Goal: Task Accomplishment & Management: Manage account settings

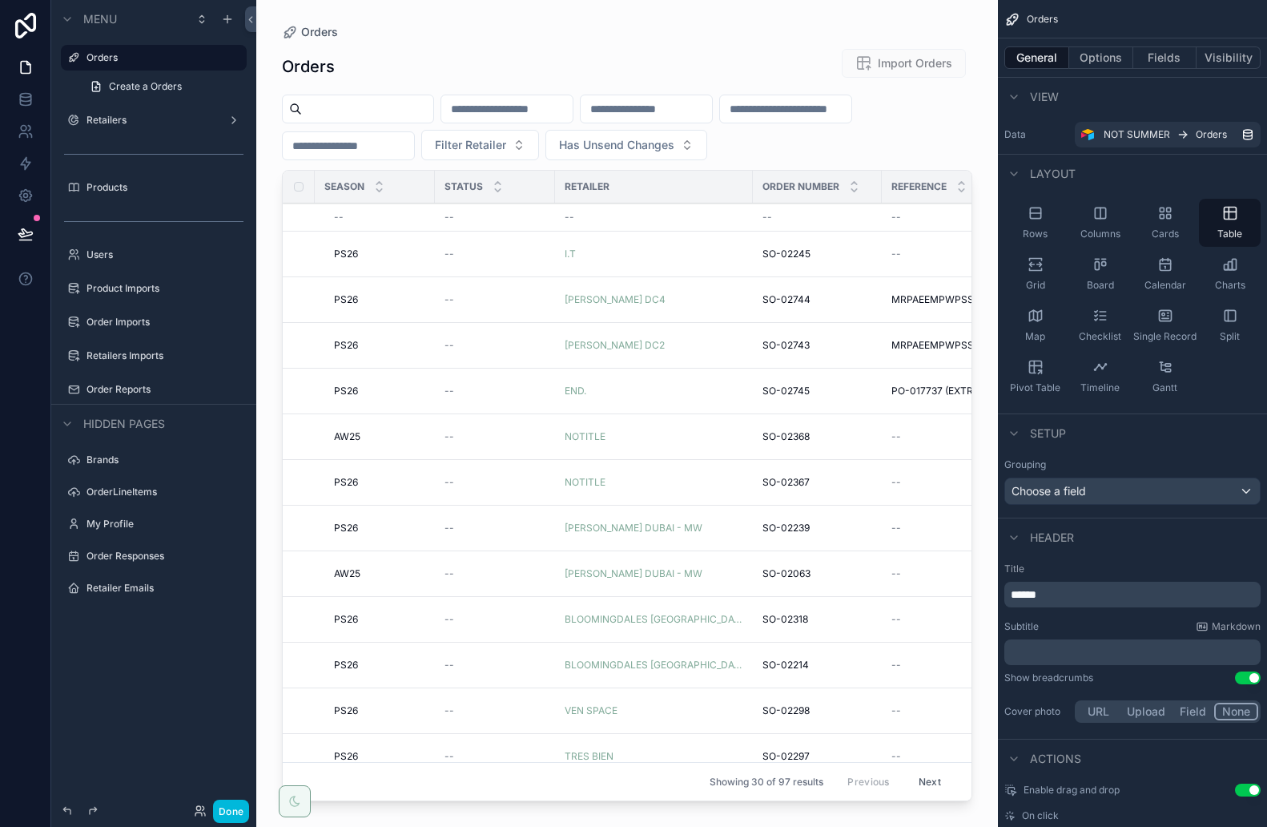
click at [232, 813] on button "Done" at bounding box center [231, 810] width 36 height 23
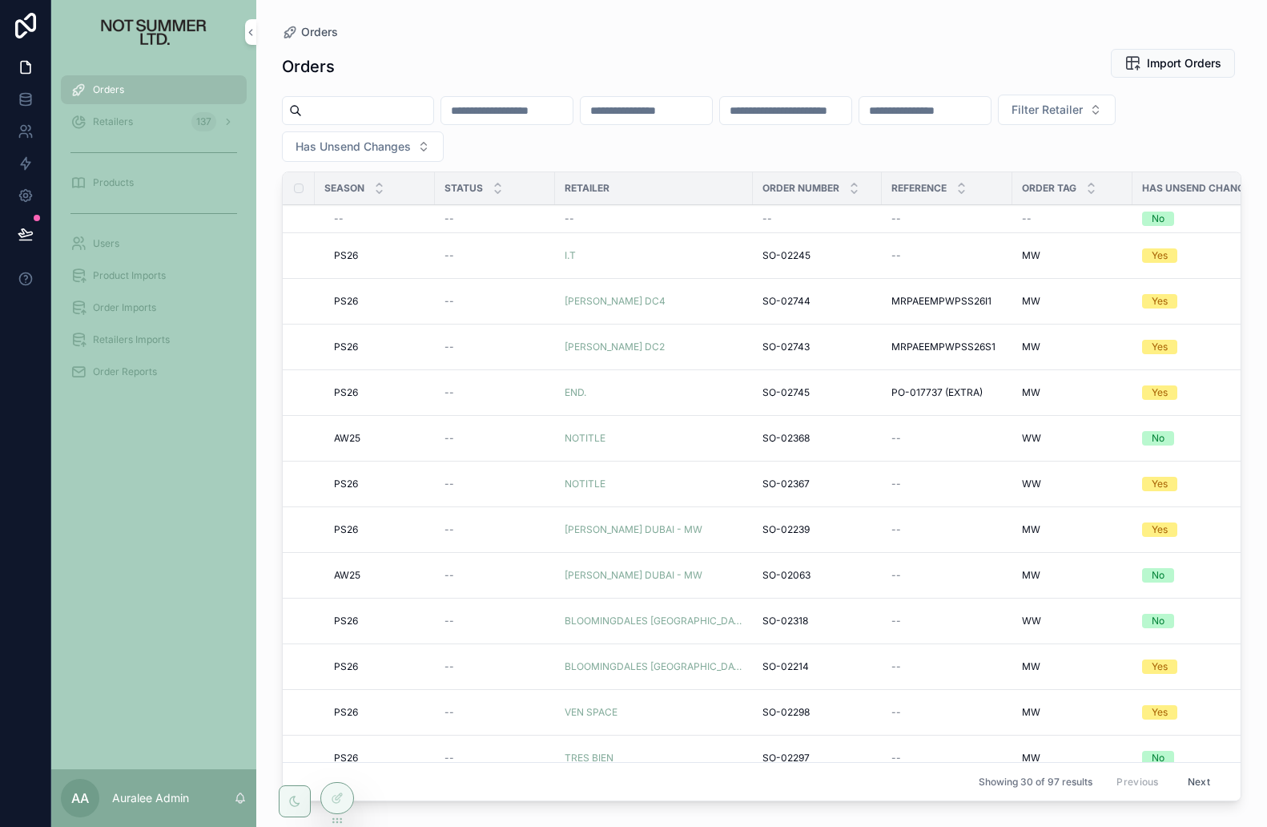
click at [130, 186] on span "Products" at bounding box center [113, 182] width 41 height 13
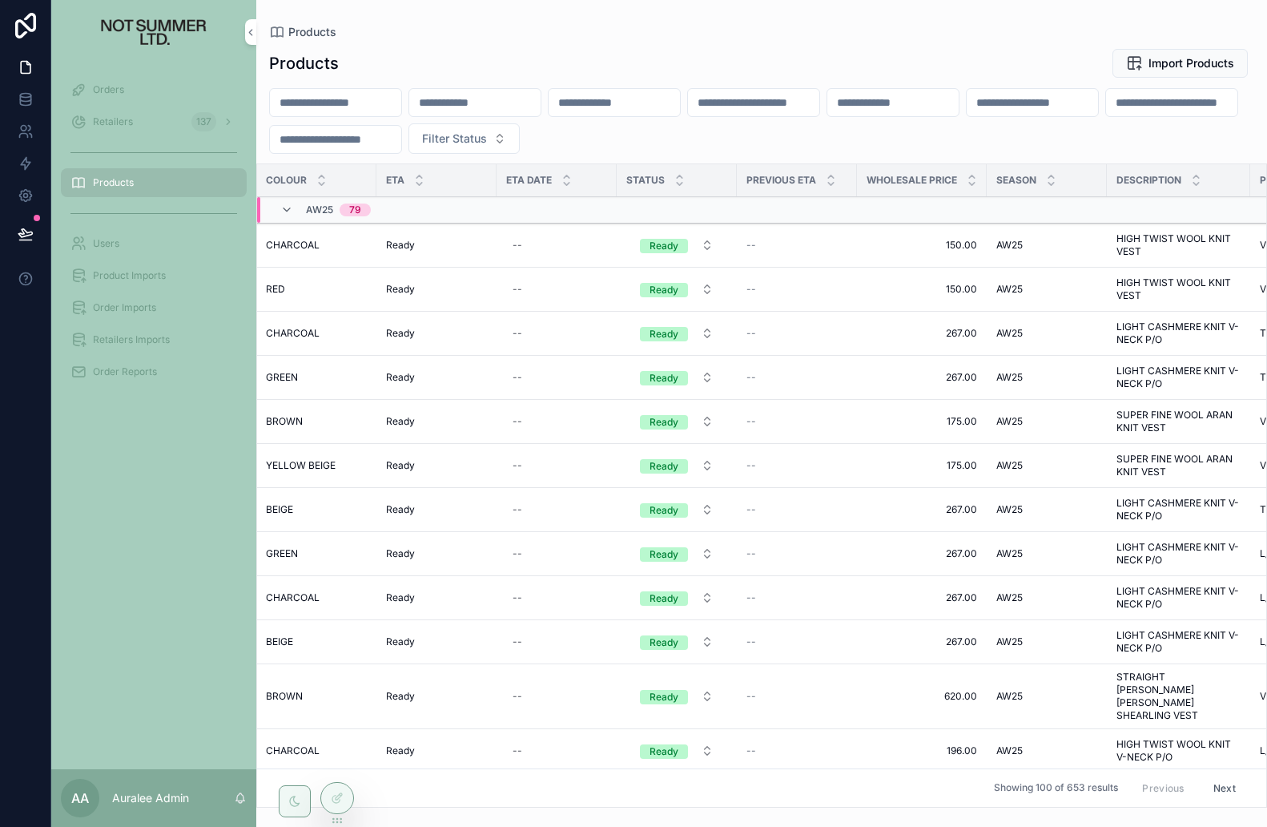
scroll to position [0, 287]
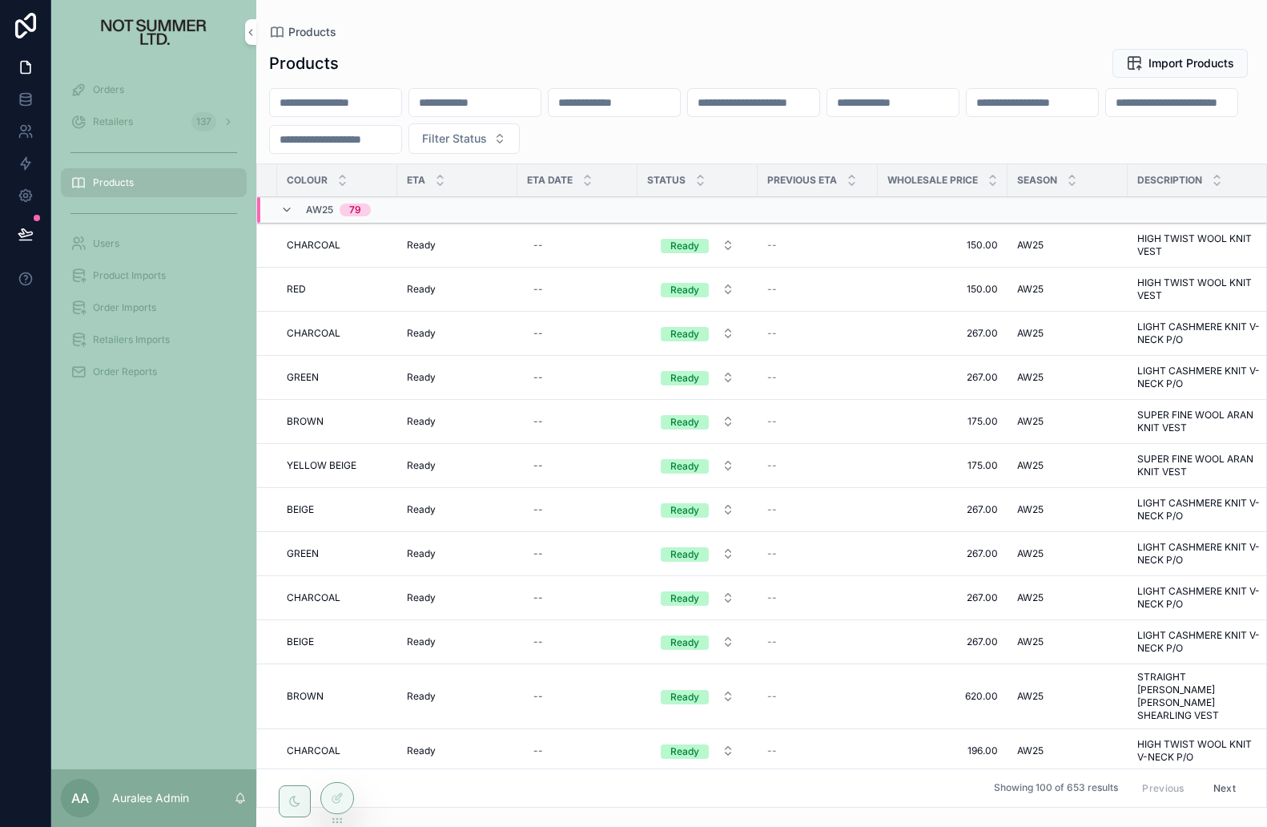
click at [701, 183] on icon "scrollable content" at bounding box center [701, 184] width 6 height 2
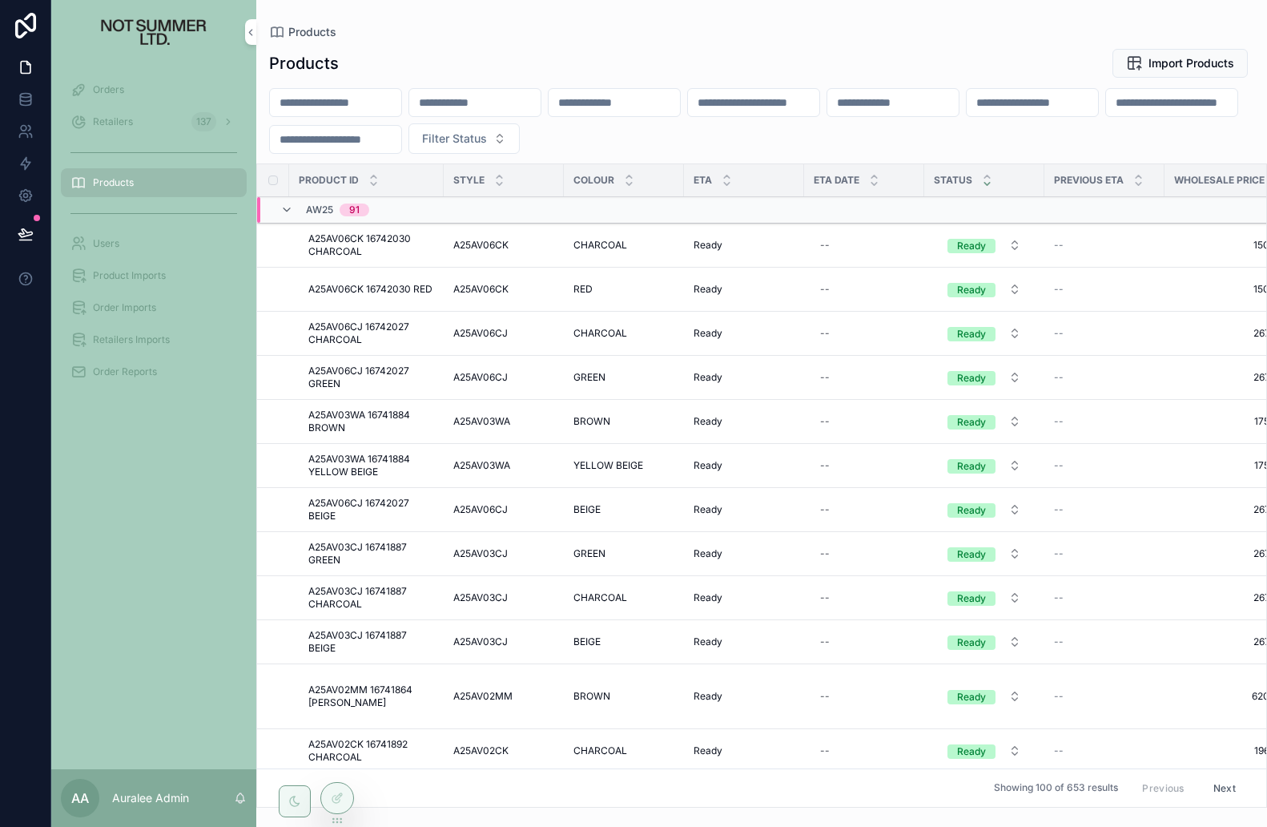
click at [986, 182] on icon "scrollable content" at bounding box center [987, 184] width 10 height 10
click at [987, 177] on icon "scrollable content" at bounding box center [987, 176] width 10 height 10
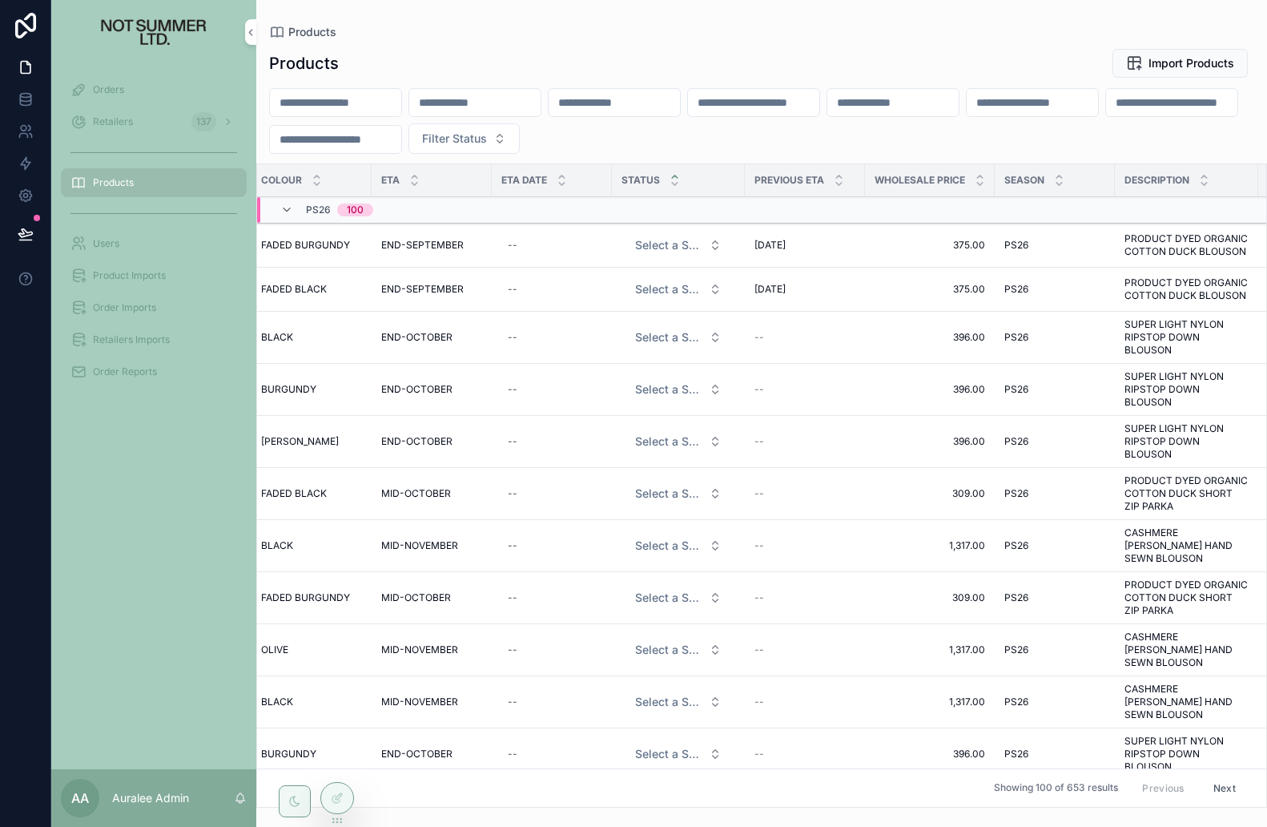
scroll to position [0, 327]
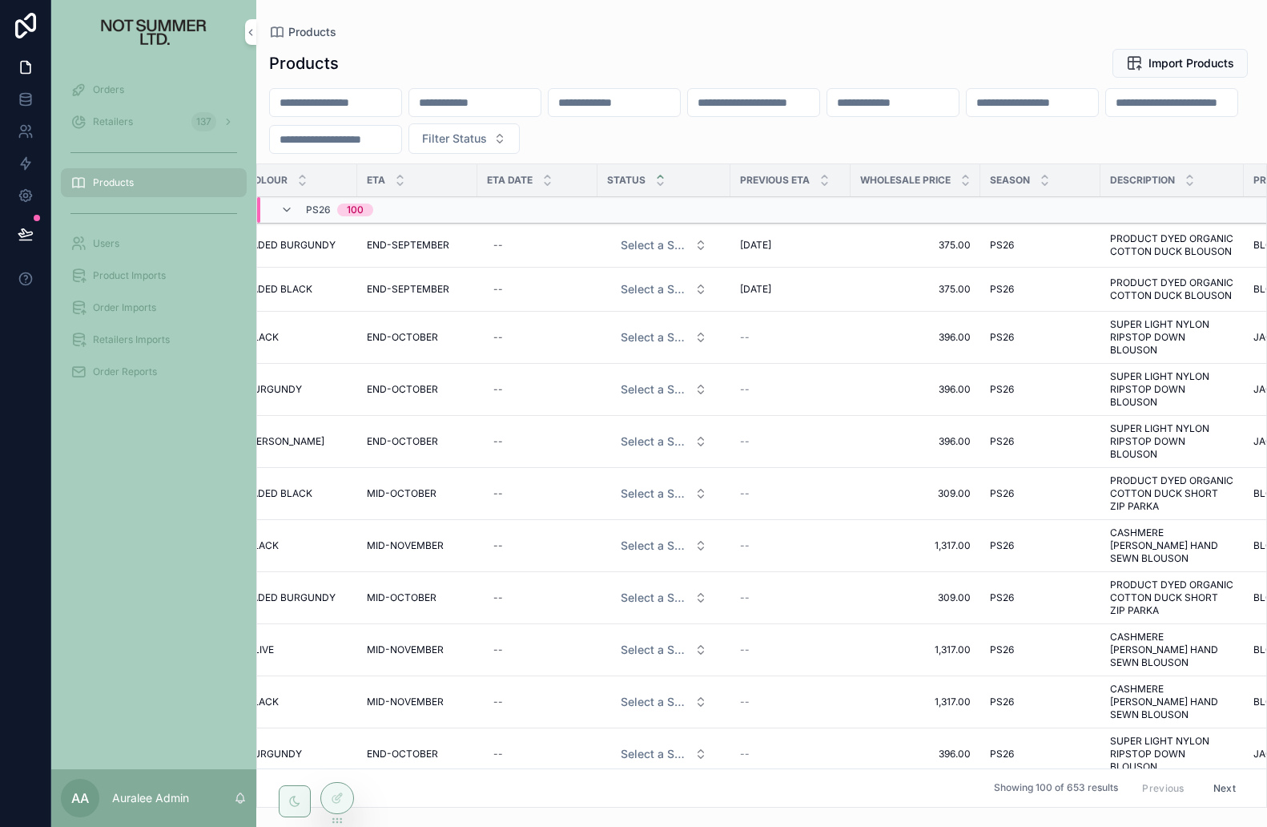
click at [674, 243] on span "Select a Status" at bounding box center [654, 245] width 67 height 16
click at [672, 243] on span "Select a Status" at bounding box center [654, 245] width 67 height 16
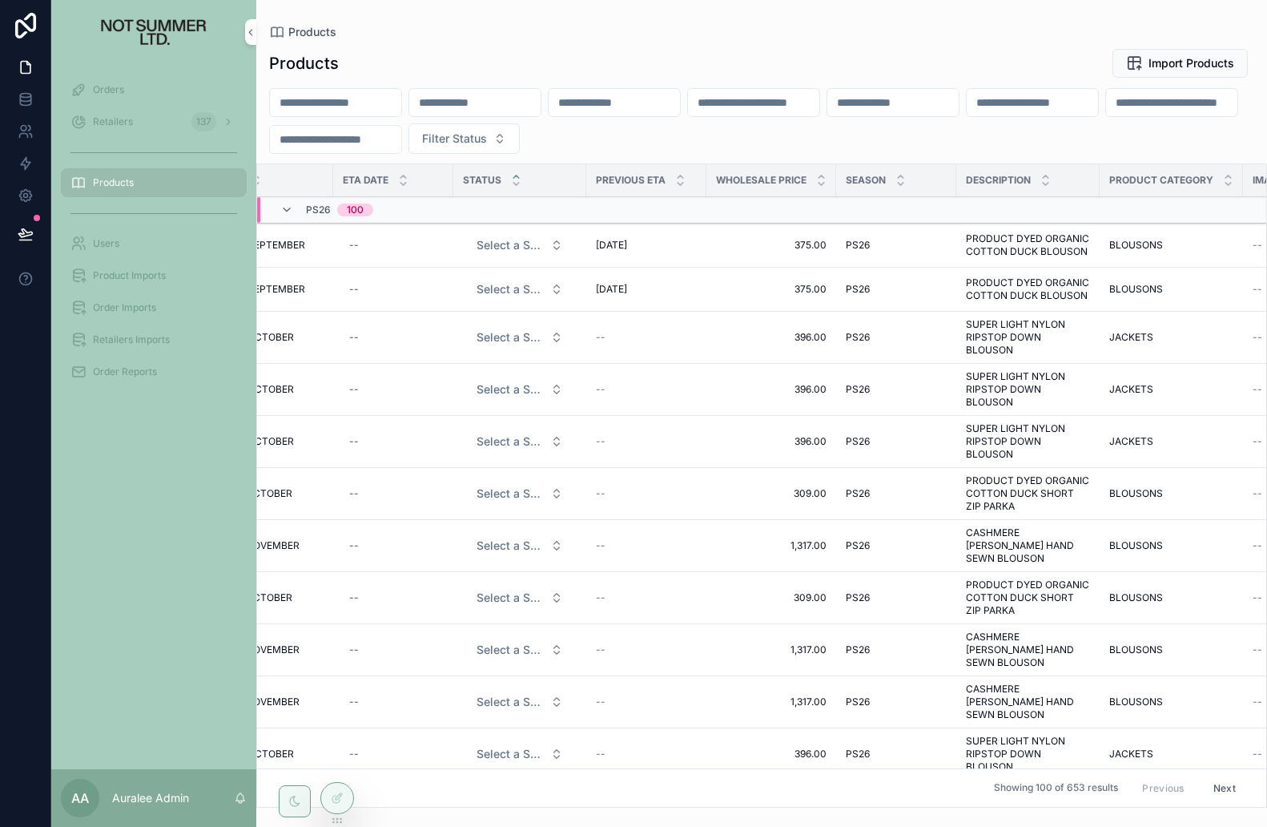
scroll to position [0, 687]
